Goal: Transaction & Acquisition: Book appointment/travel/reservation

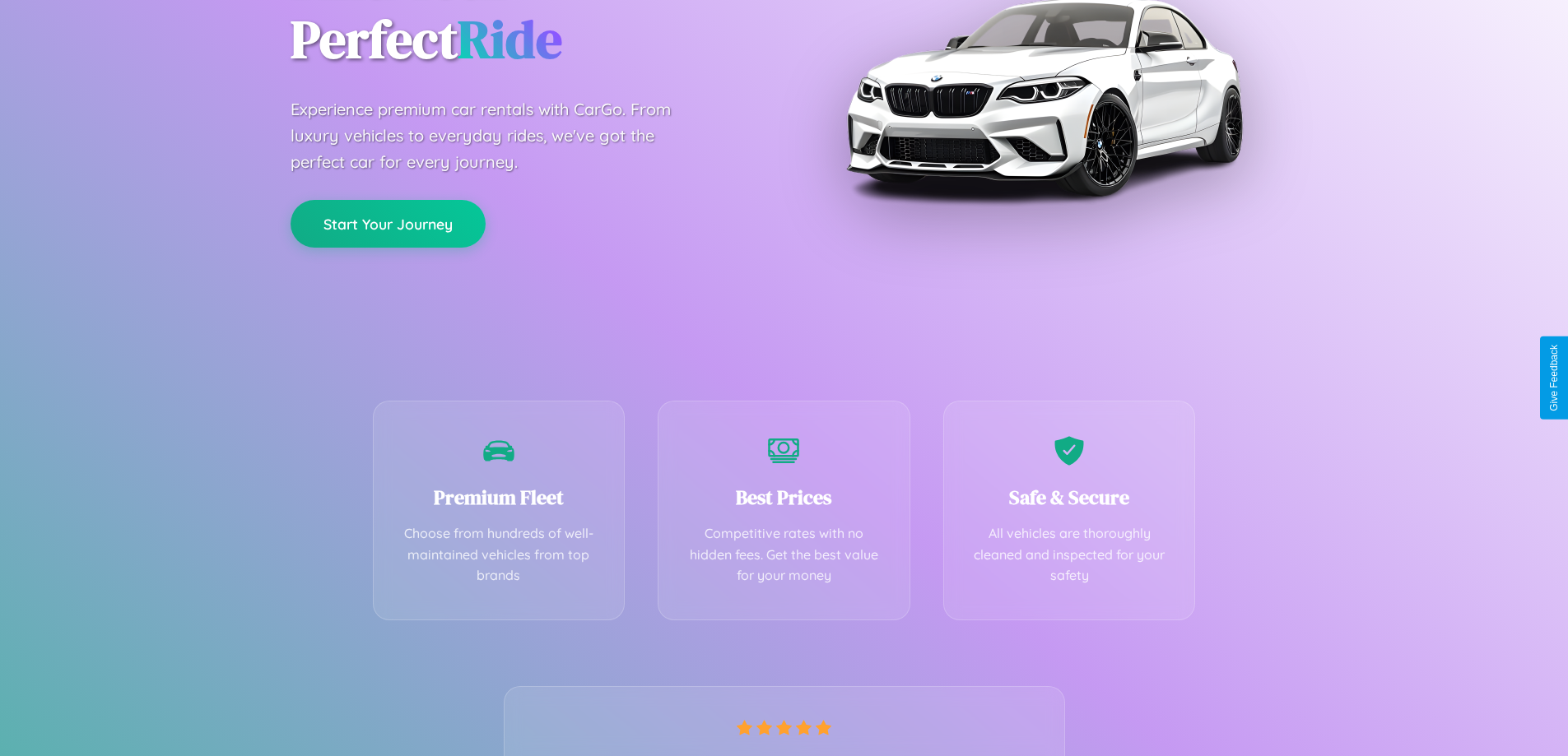
scroll to position [324, 0]
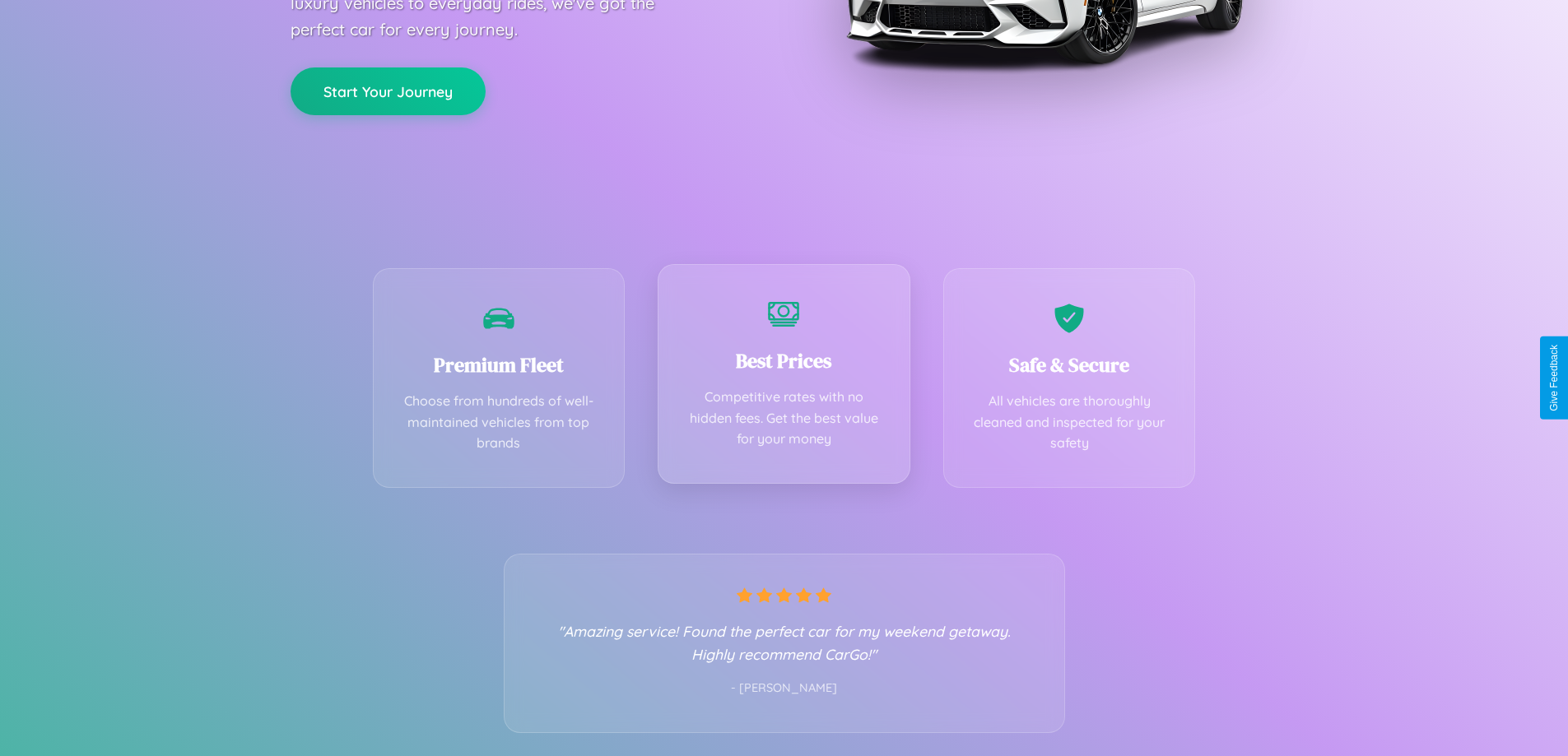
click at [784, 378] on div "Best Prices Competitive rates with no hidden fees. Get the best value for your …" at bounding box center [784, 374] width 253 height 219
click at [388, 91] on button "Start Your Journey" at bounding box center [388, 90] width 195 height 47
click at [388, 89] on button "Start Your Journey" at bounding box center [388, 90] width 195 height 47
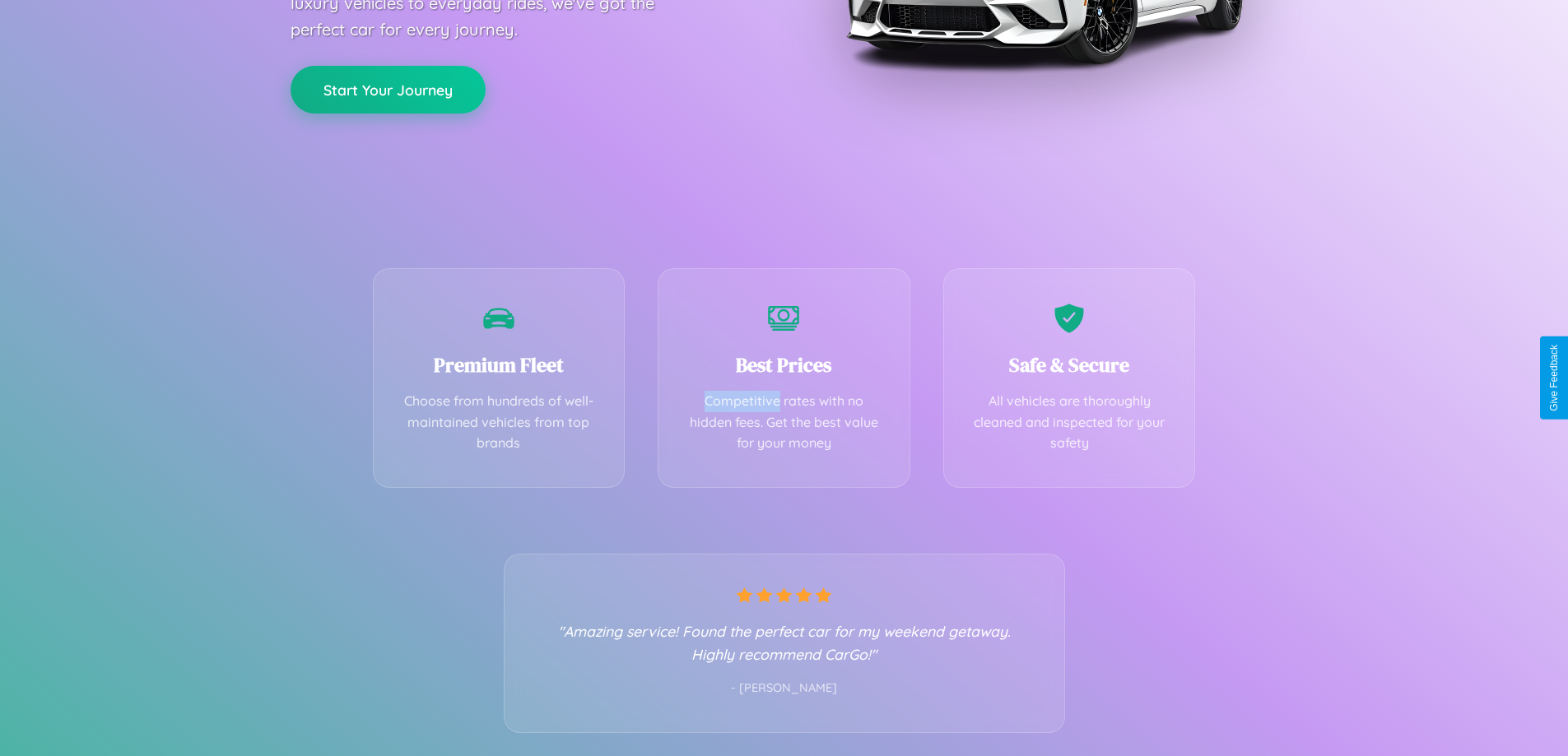
click at [388, 89] on button "Start Your Journey" at bounding box center [388, 90] width 195 height 47
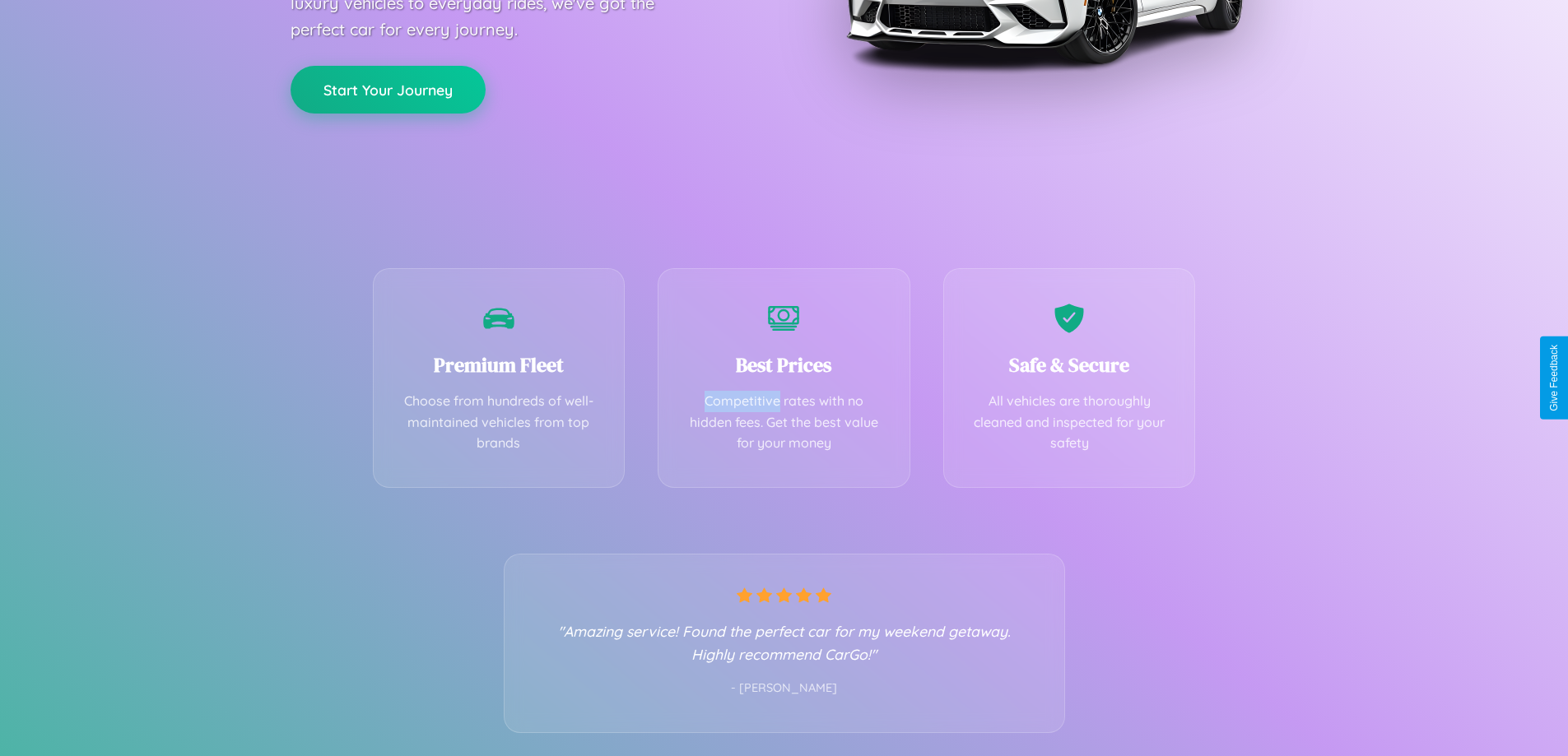
click at [388, 89] on button "Start Your Journey" at bounding box center [388, 90] width 195 height 47
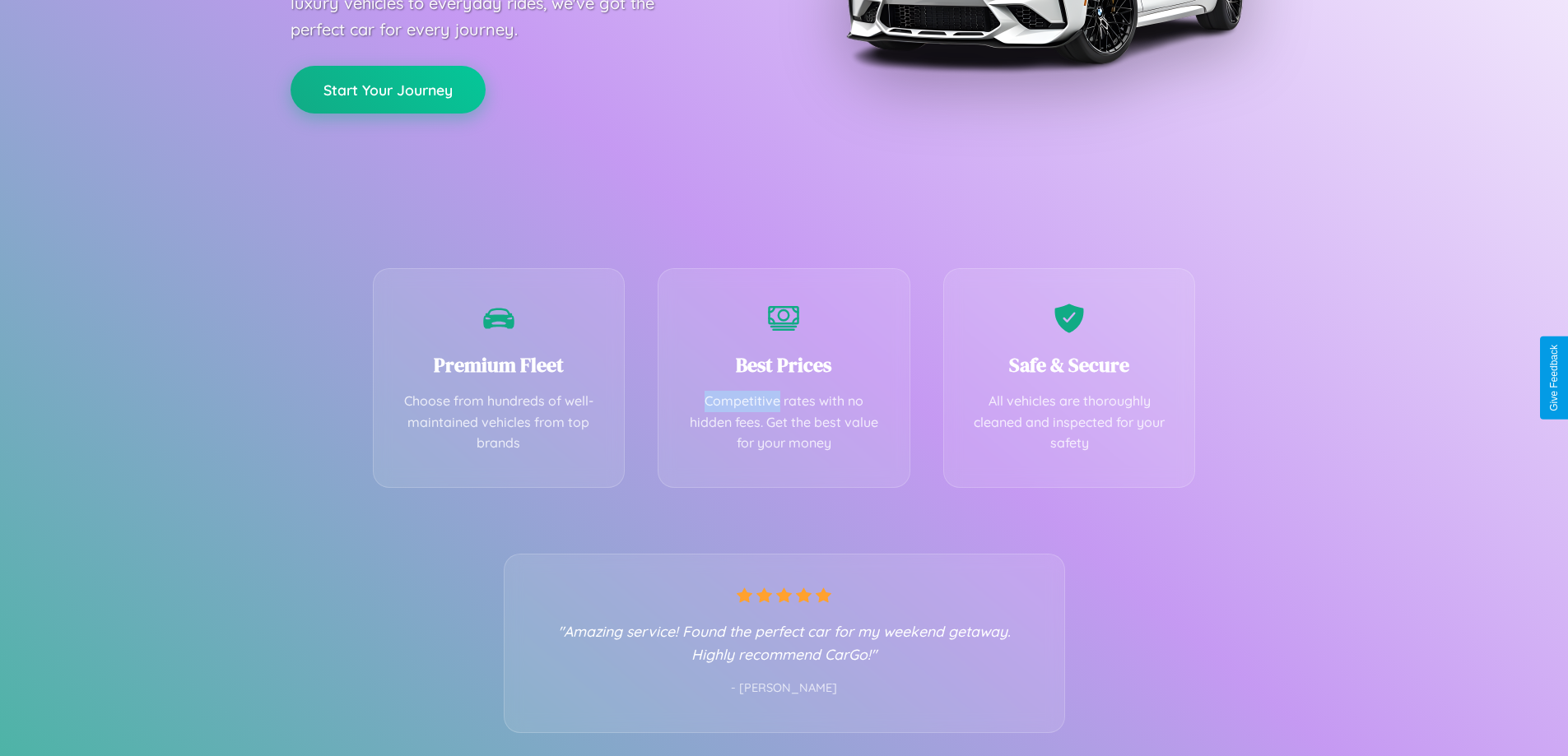
click at [388, 89] on button "Start Your Journey" at bounding box center [388, 90] width 195 height 47
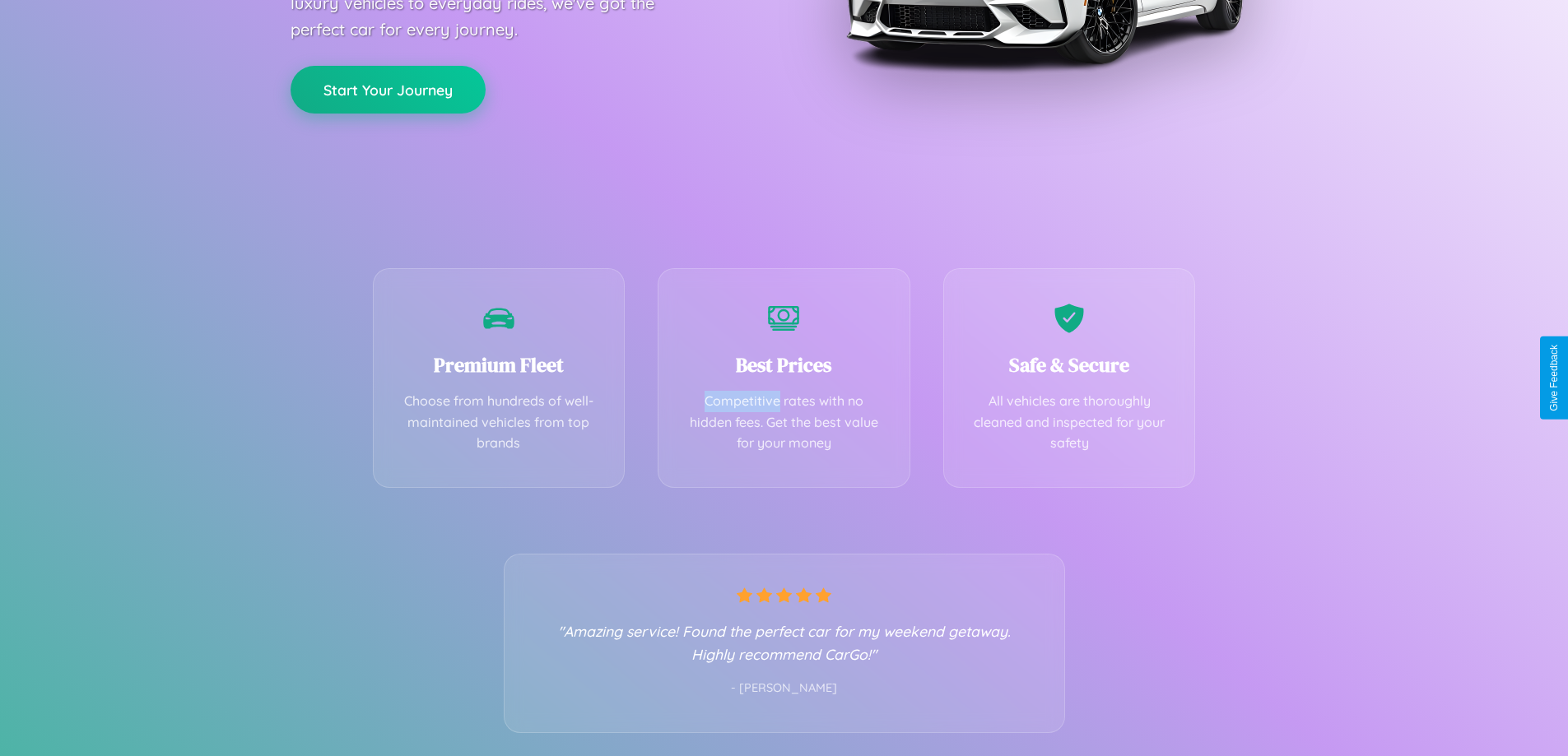
click at [388, 89] on button "Start Your Journey" at bounding box center [388, 90] width 195 height 47
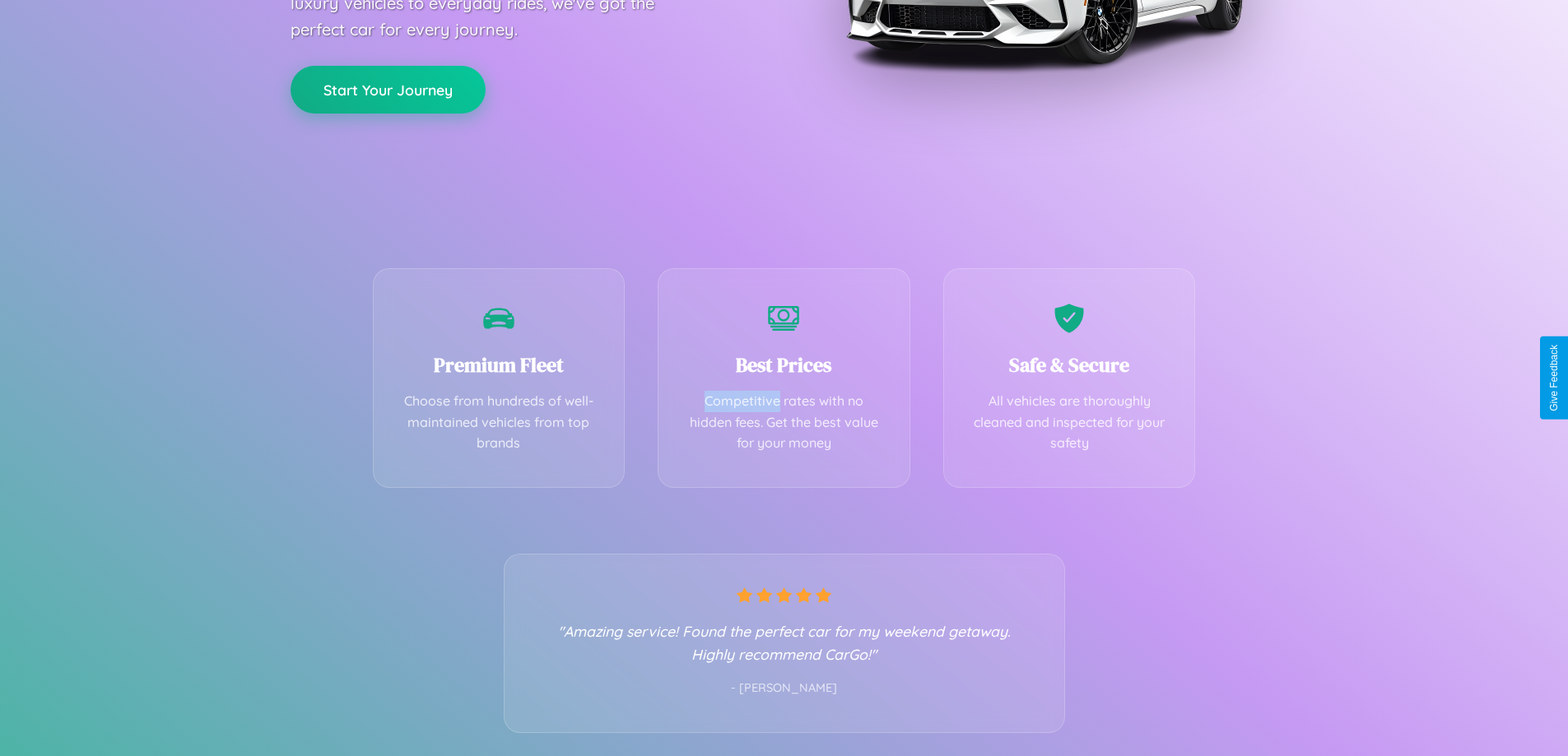
click at [388, 89] on button "Start Your Journey" at bounding box center [388, 90] width 195 height 47
